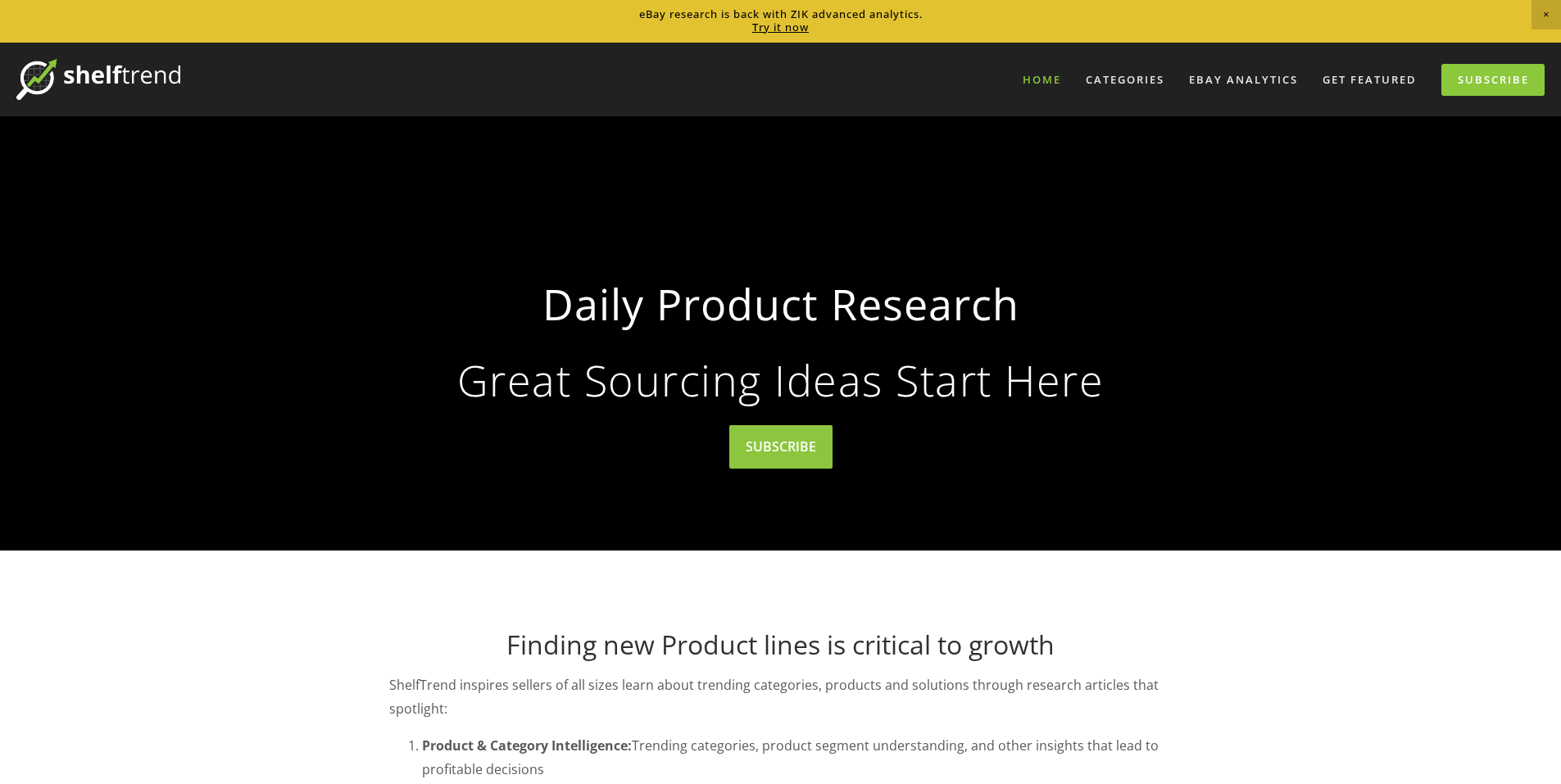
click at [632, 324] on strong "Daily Product Research" at bounding box center [781, 304] width 731 height 77
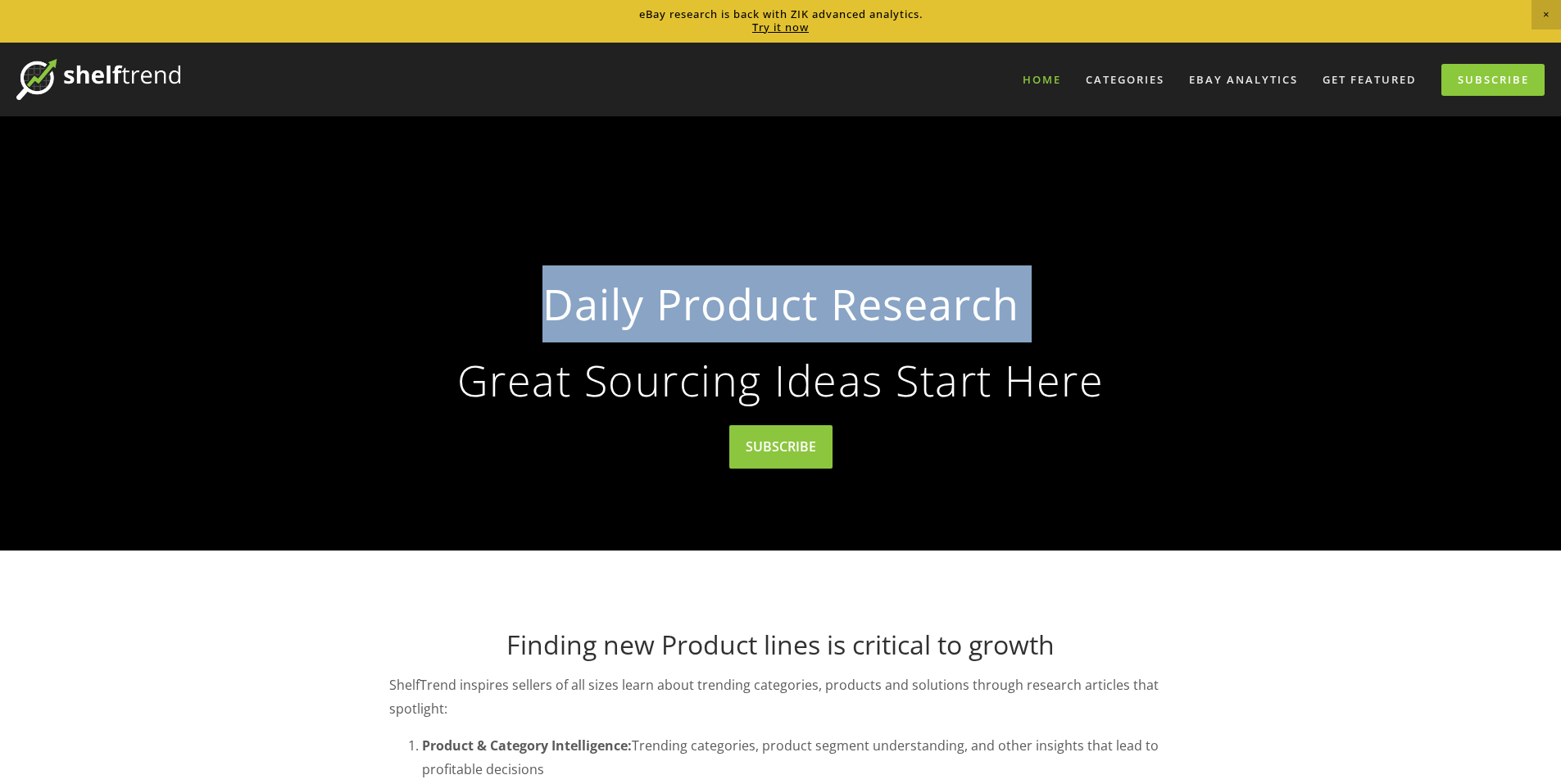
click at [632, 324] on strong "Daily Product Research" at bounding box center [781, 304] width 731 height 77
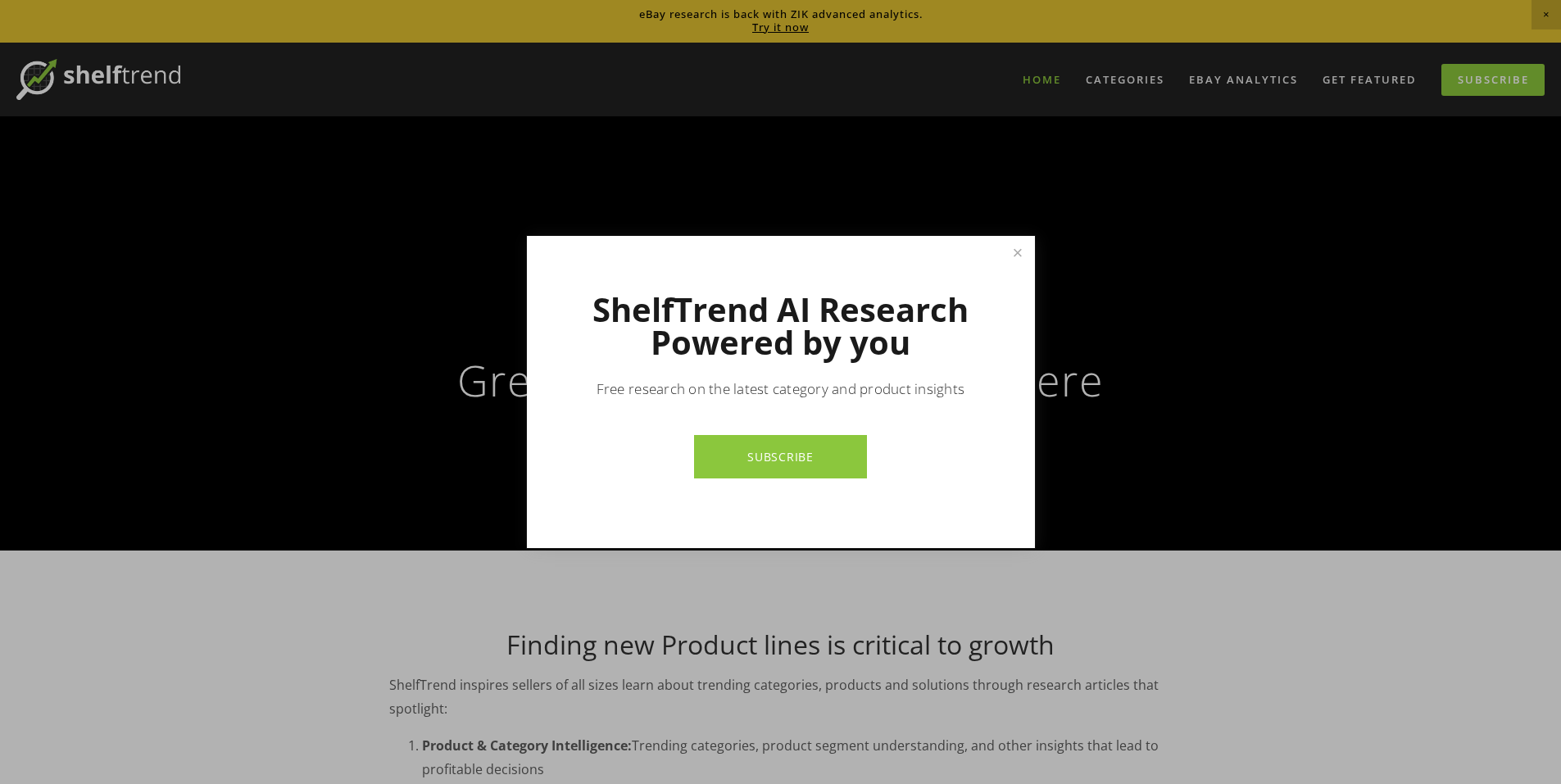
drag, startPoint x: 632, startPoint y: 324, endPoint x: 637, endPoint y: 304, distance: 20.6
click at [633, 316] on h1 "ShelfTrend AI Research Powered by you" at bounding box center [781, 325] width 393 height 66
drag, startPoint x: 570, startPoint y: 307, endPoint x: 1085, endPoint y: 349, distance: 516.7
click at [1085, 349] on div "ShelfTrend AI Research Powered by you Free research on the latest category and …" at bounding box center [780, 392] width 1561 height 784
click at [936, 358] on h1 "ShelfTrend AI Research Powered by you" at bounding box center [781, 325] width 393 height 66
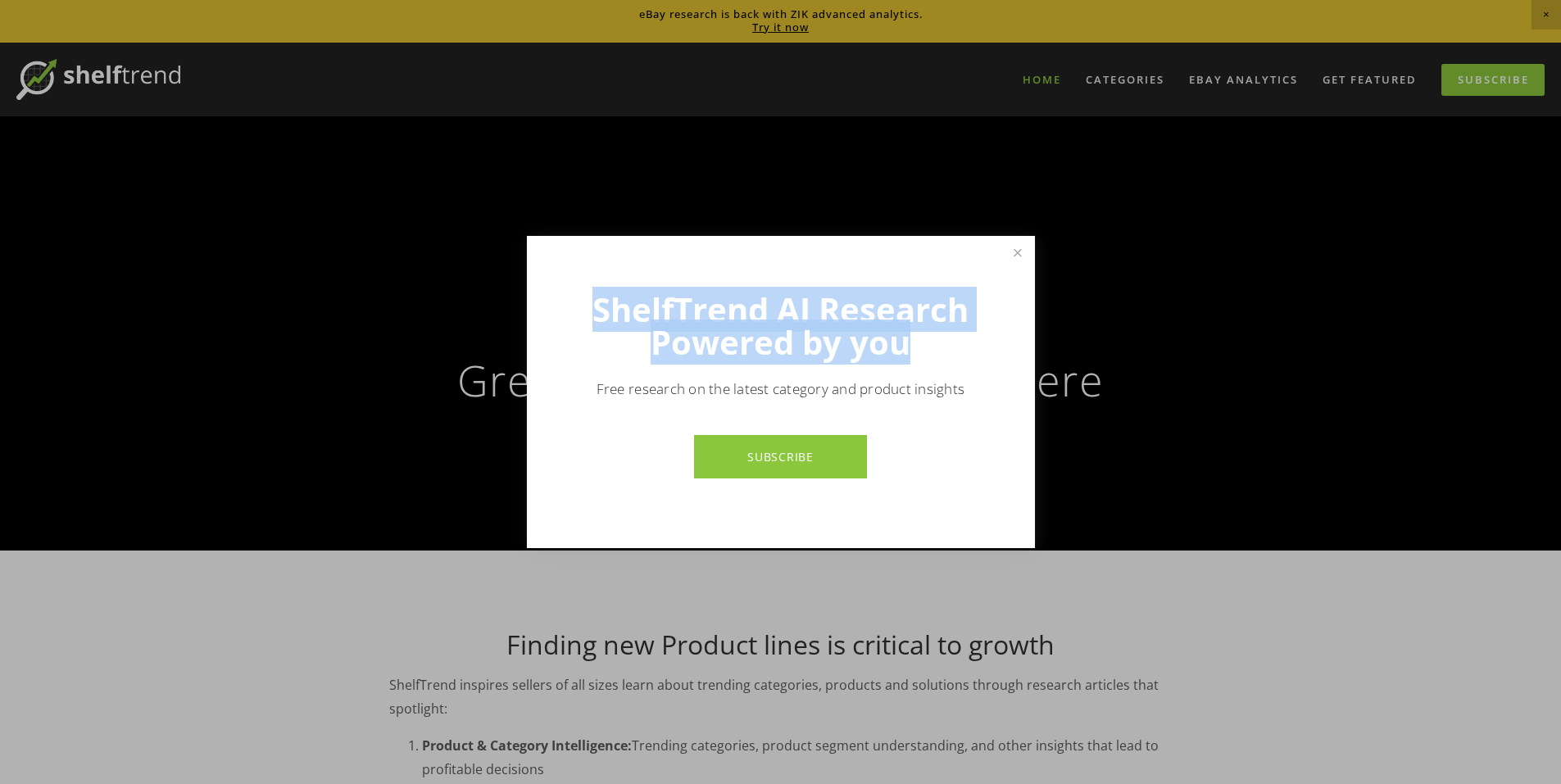
drag, startPoint x: 940, startPoint y: 354, endPoint x: 577, endPoint y: 285, distance: 369.5
click at [577, 285] on div "ShelfTrend AI Research Powered by you Free research on the latest category and …" at bounding box center [781, 392] width 508 height 312
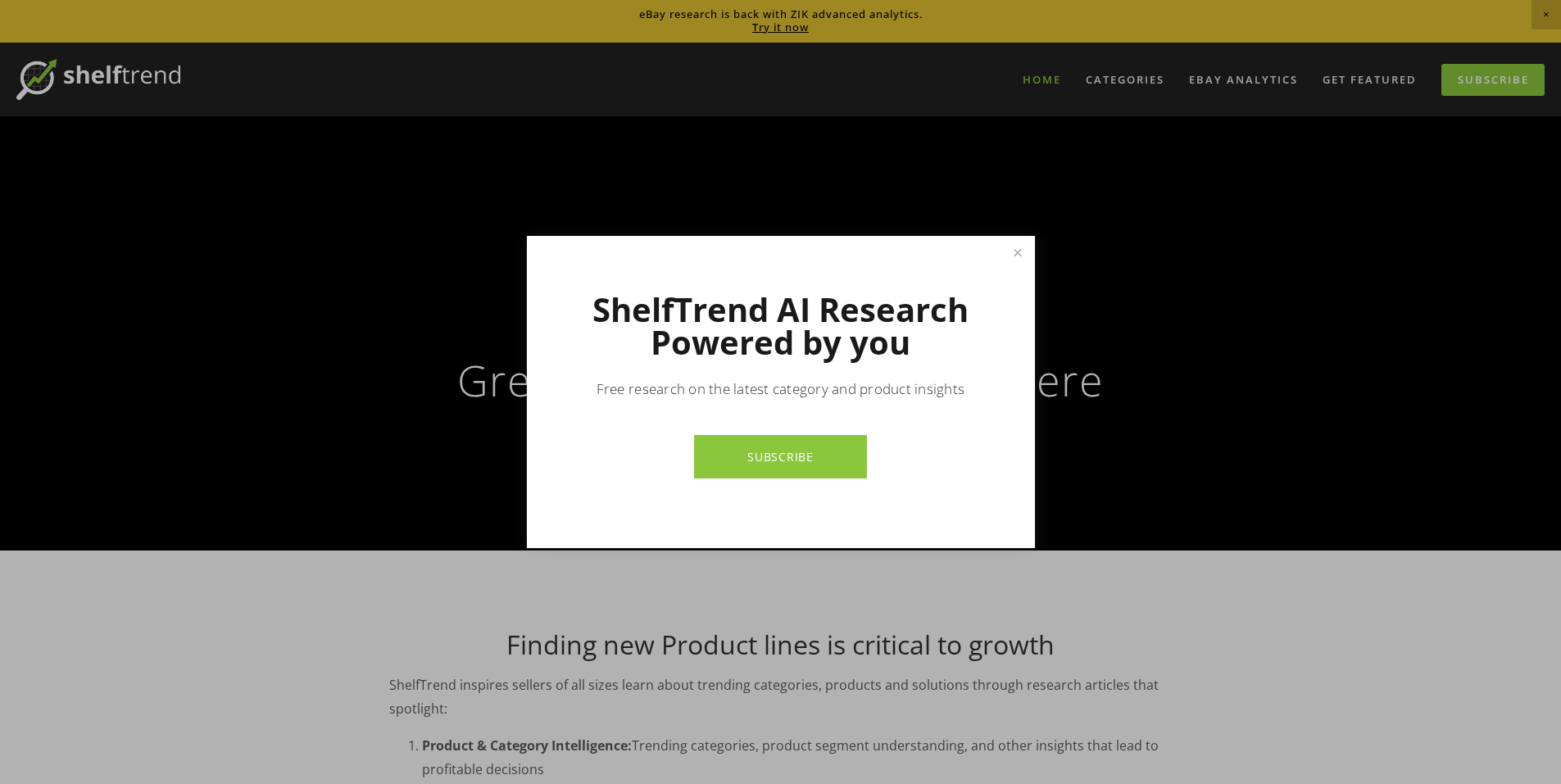
click at [671, 283] on div "ShelfTrend AI Research Powered by you Free research on the latest category and …" at bounding box center [781, 392] width 508 height 312
click at [1020, 246] on link "Close" at bounding box center [1017, 252] width 29 height 29
